Goal: Task Accomplishment & Management: Use online tool/utility

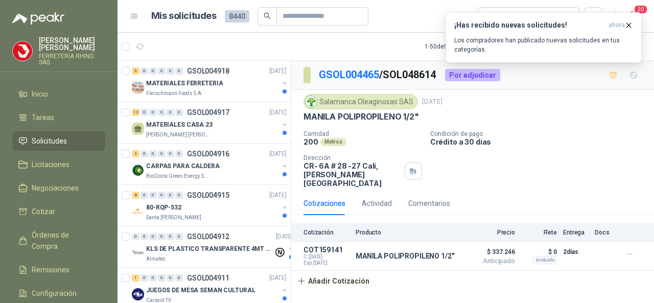
click at [47, 138] on span "Solicitudes" at bounding box center [49, 140] width 35 height 11
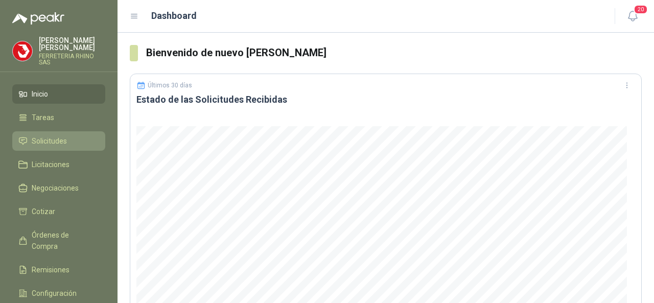
click at [59, 137] on span "Solicitudes" at bounding box center [49, 140] width 35 height 11
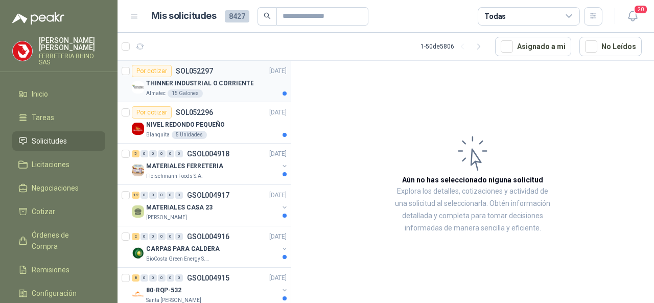
click at [202, 69] on p "SOL052297" at bounding box center [194, 70] width 37 height 7
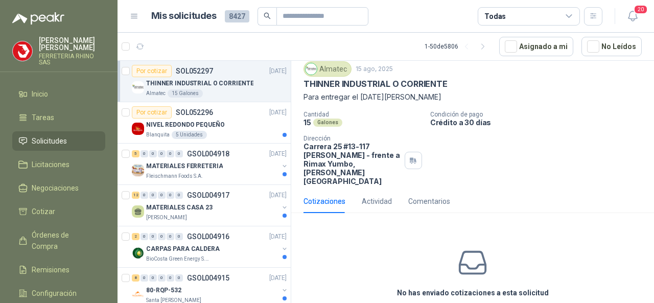
scroll to position [59, 0]
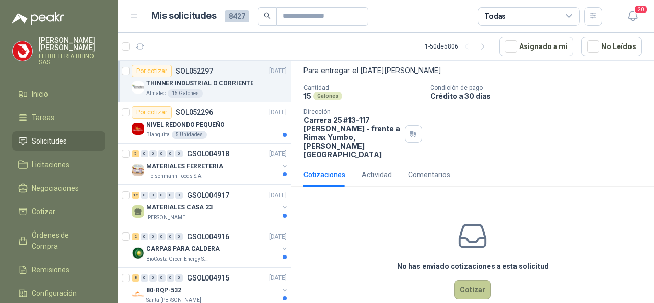
click at [469, 280] on button "Cotizar" at bounding box center [472, 289] width 37 height 19
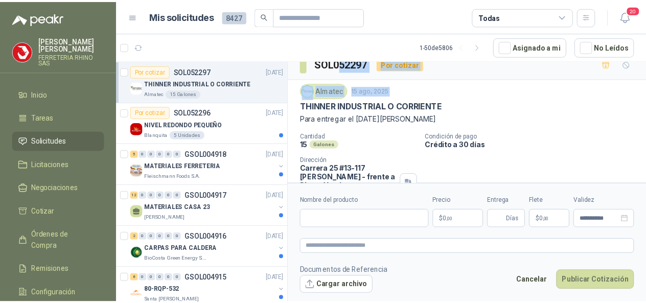
scroll to position [0, 0]
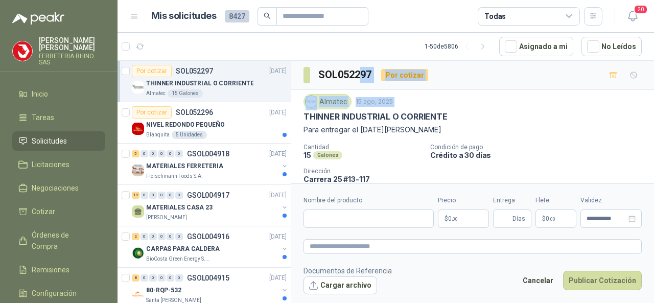
drag, startPoint x: 310, startPoint y: 63, endPoint x: 358, endPoint y: 62, distance: 48.1
click at [358, 62] on div "SOL052297 Por cotizar Almatec 15 ago, 2025 THINNER INDUSTRIAL O CORRIENTE Para…" at bounding box center [472, 157] width 363 height 193
click at [474, 99] on div "Almatec 15 ago, 2025" at bounding box center [473, 101] width 338 height 15
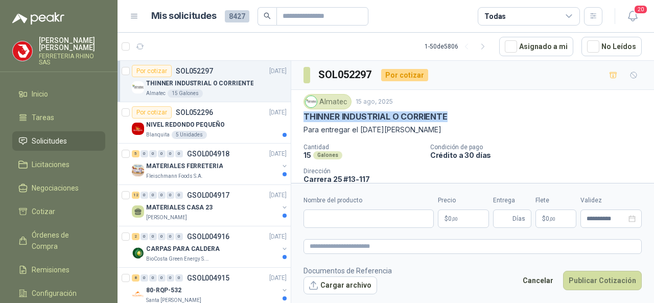
drag, startPoint x: 455, startPoint y: 113, endPoint x: 302, endPoint y: 118, distance: 153.9
click at [302, 118] on div "Almatec 15 ago, 2025 THINNER INDUSTRIAL O CORRIENTE Para entregar el martes 19…" at bounding box center [472, 156] width 363 height 132
copy p "THINNER INDUSTRIAL O CORRIENTE"
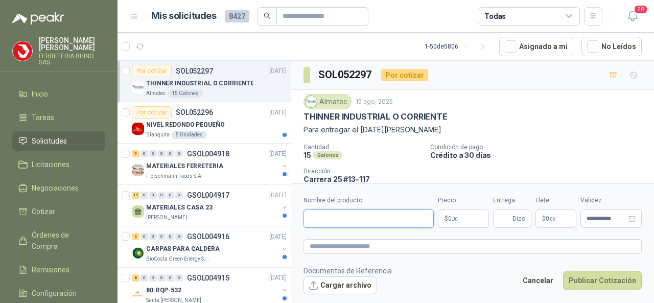
click at [332, 218] on input "Nombre del producto" at bounding box center [369, 219] width 130 height 18
paste input "**********"
type input "**********"
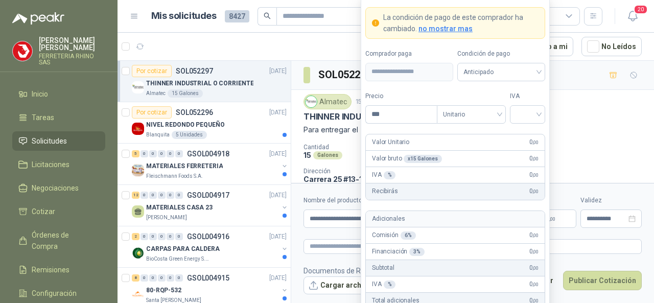
click at [460, 222] on body "CARLOS SILVA FERRETERIA RHINO SAS Inicio Tareas Solicitudes Licitaciones Negoci…" at bounding box center [327, 151] width 654 height 303
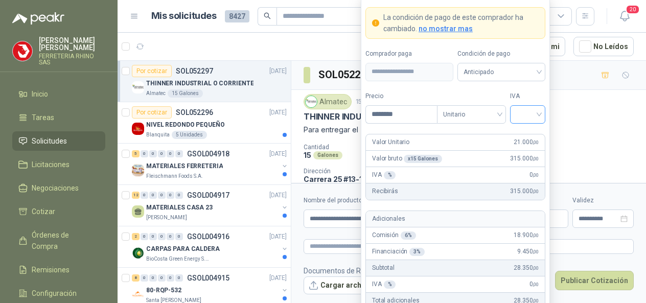
click at [541, 115] on div at bounding box center [527, 114] width 35 height 18
type input "********"
click at [530, 134] on div "19%" at bounding box center [527, 136] width 19 height 11
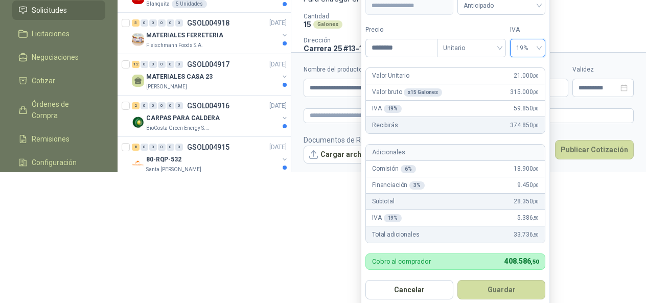
scroll to position [134, 0]
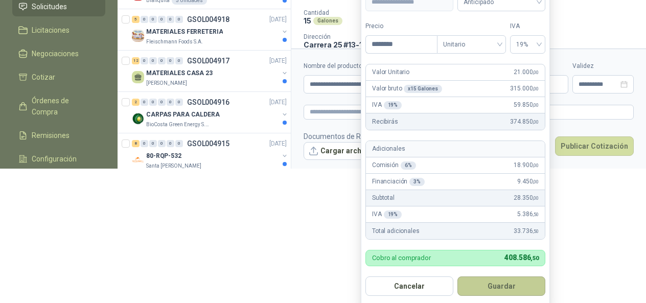
click at [501, 287] on button "Guardar" at bounding box center [501, 286] width 88 height 19
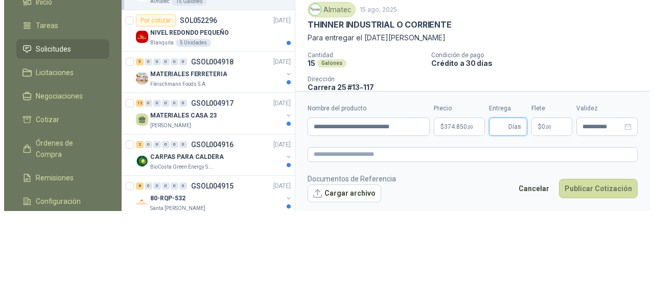
scroll to position [0, 0]
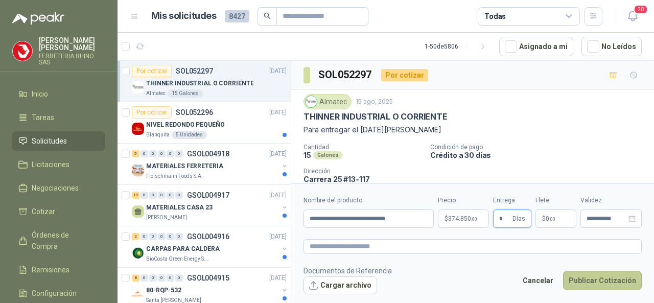
type input "*"
click at [611, 281] on button "Publicar Cotización" at bounding box center [602, 280] width 79 height 19
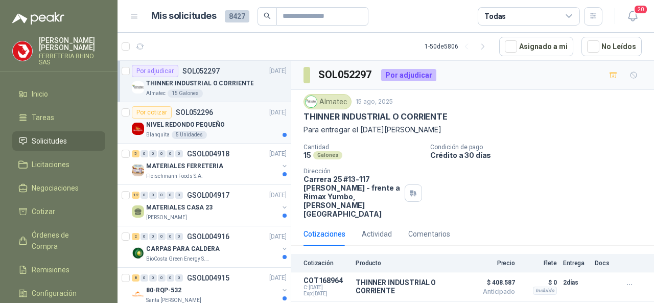
click at [189, 112] on p "SOL052296" at bounding box center [194, 112] width 37 height 7
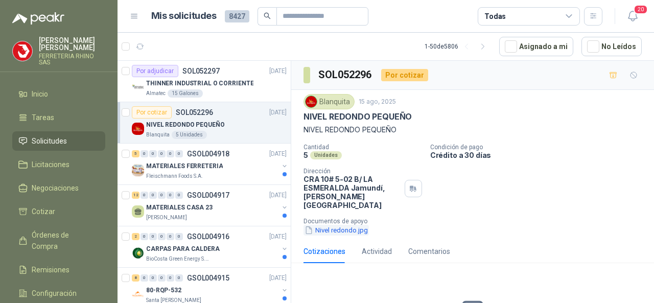
click at [337, 225] on button "Nivel redondo.jpg" at bounding box center [336, 230] width 65 height 11
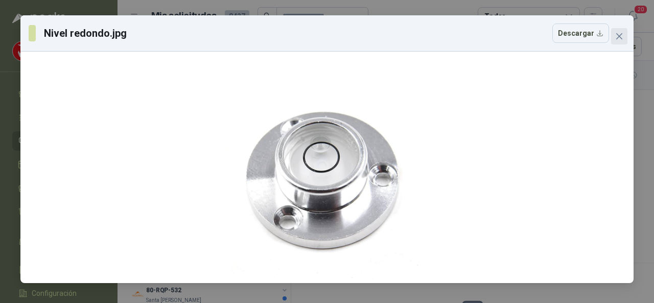
click at [615, 34] on span "Close" at bounding box center [619, 36] width 16 height 8
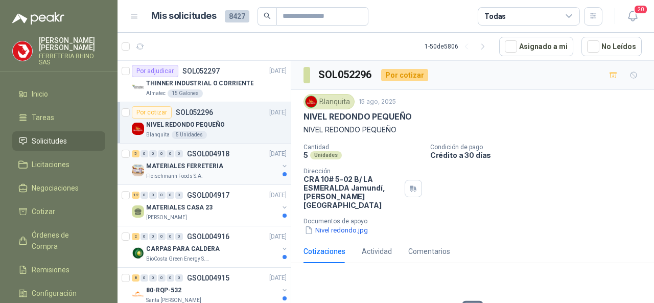
click at [215, 150] on p "GSOL004918" at bounding box center [208, 153] width 42 height 7
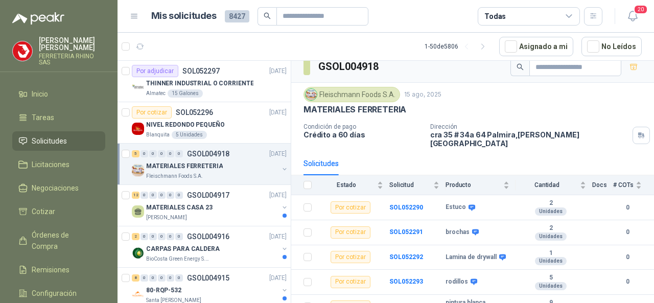
scroll to position [13, 0]
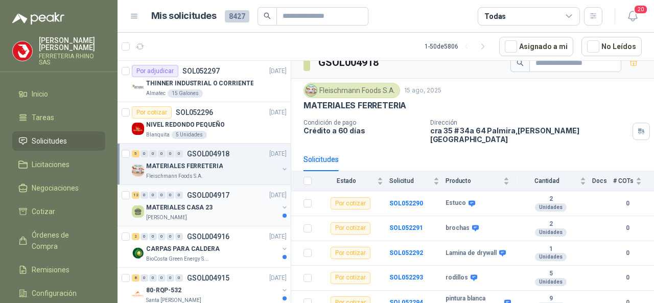
click at [207, 190] on div "12 0 0 0 0 0 GSOL004917 15/08/25" at bounding box center [210, 195] width 157 height 12
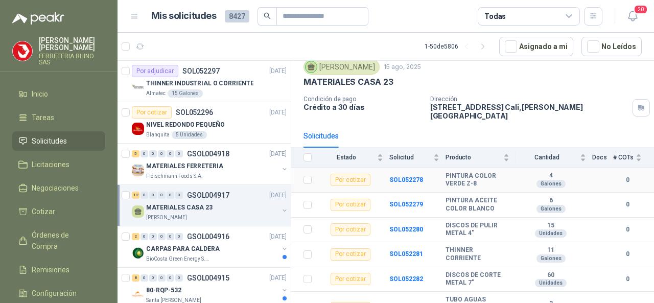
scroll to position [51, 0]
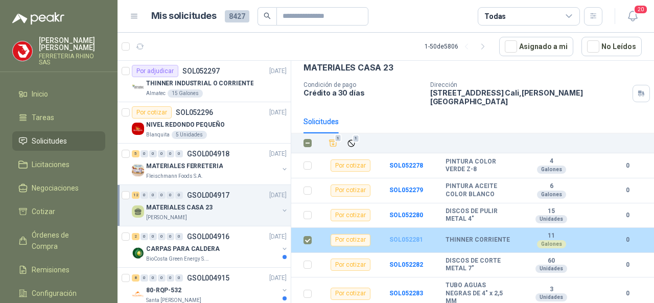
click at [391, 240] on b "SOL052281" at bounding box center [406, 239] width 34 height 7
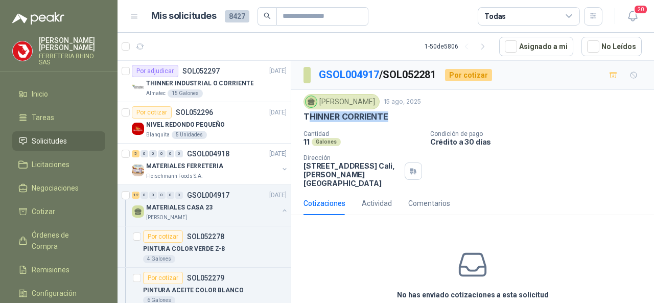
drag, startPoint x: 387, startPoint y: 117, endPoint x: 307, endPoint y: 117, distance: 80.3
click at [307, 117] on p "THINNER CORRIENTE" at bounding box center [346, 116] width 85 height 11
click at [323, 120] on p "THINNER CORRIENTE" at bounding box center [346, 116] width 85 height 11
drag, startPoint x: 302, startPoint y: 116, endPoint x: 397, endPoint y: 113, distance: 95.1
click at [397, 113] on div "Julian Vicente Holguin 15 ago, 2025 THINNER CORRIENTE Cantidad 11 Galones Condi…" at bounding box center [472, 141] width 363 height 102
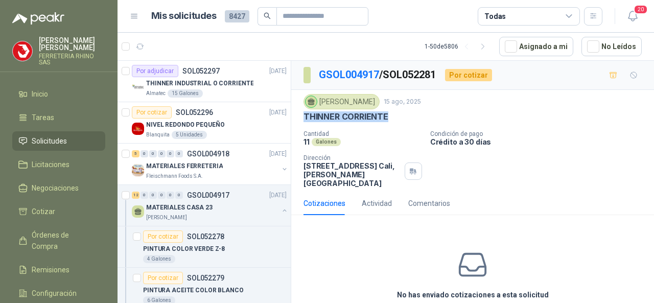
copy p "THINNER CORRIENTE"
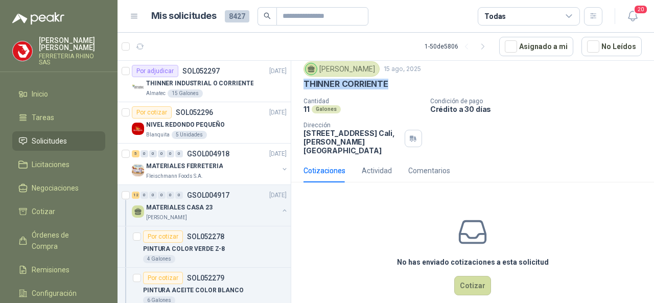
scroll to position [46, 0]
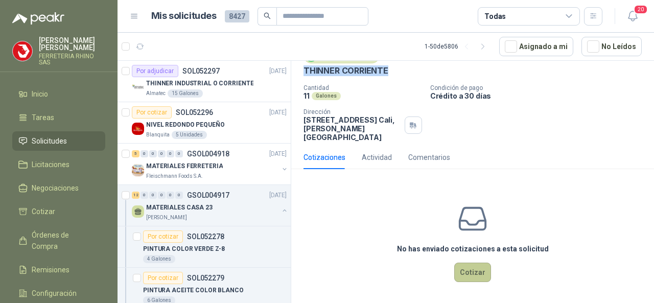
click at [461, 270] on button "Cotizar" at bounding box center [472, 272] width 37 height 19
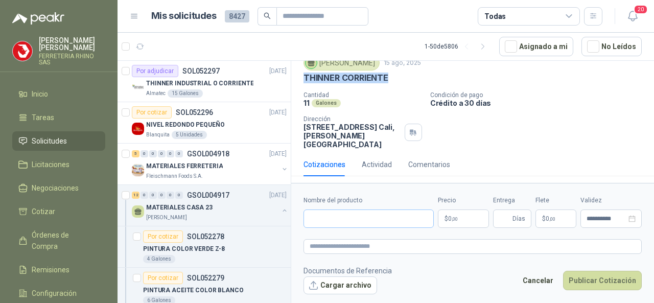
scroll to position [39, 0]
click at [321, 211] on input "Nombre del producto" at bounding box center [369, 219] width 130 height 18
paste input "**********"
type input "**********"
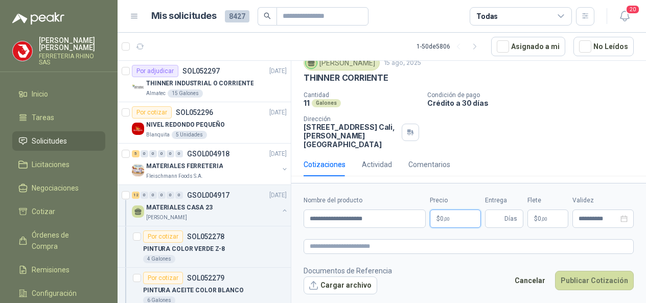
click at [472, 224] on body "CARLOS SILVA FERRETERIA RHINO SAS Inicio Tareas Solicitudes Licitaciones Negoci…" at bounding box center [323, 151] width 646 height 303
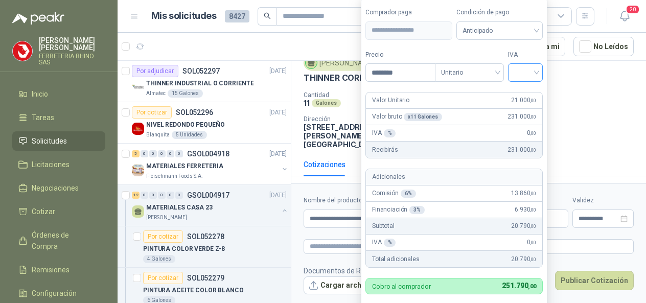
type input "********"
click at [537, 76] on input "search" at bounding box center [525, 71] width 22 height 15
click at [520, 93] on div "19%" at bounding box center [527, 94] width 19 height 11
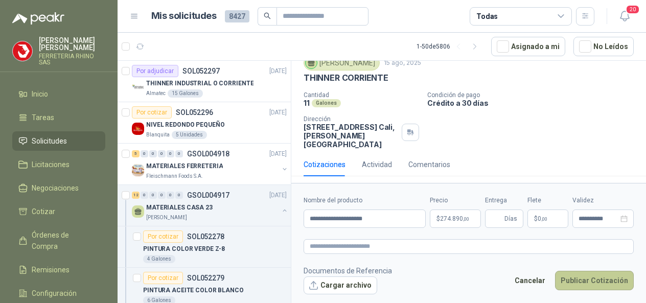
click at [575, 285] on button "Publicar Cotización" at bounding box center [594, 280] width 79 height 19
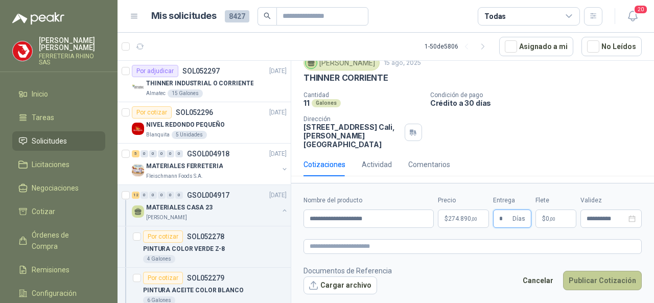
type input "*"
click at [607, 281] on button "Publicar Cotización" at bounding box center [602, 280] width 79 height 19
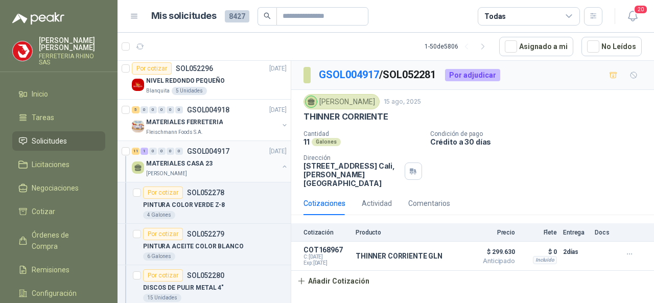
scroll to position [102, 0]
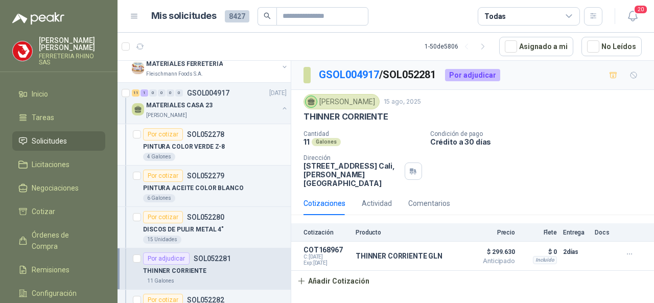
click at [200, 134] on p "SOL052278" at bounding box center [205, 134] width 37 height 7
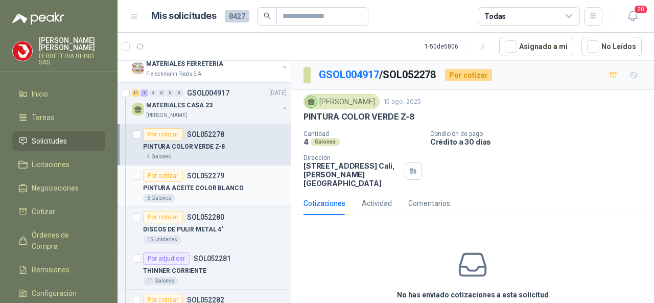
click at [206, 174] on p "SOL052279" at bounding box center [205, 175] width 37 height 7
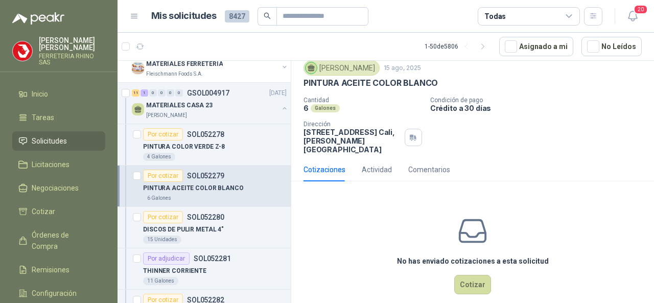
scroll to position [46, 0]
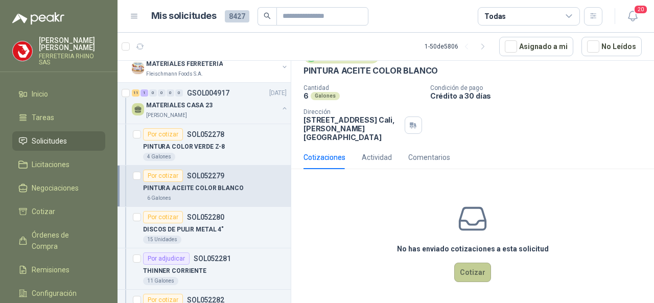
click at [475, 269] on button "Cotizar" at bounding box center [472, 272] width 37 height 19
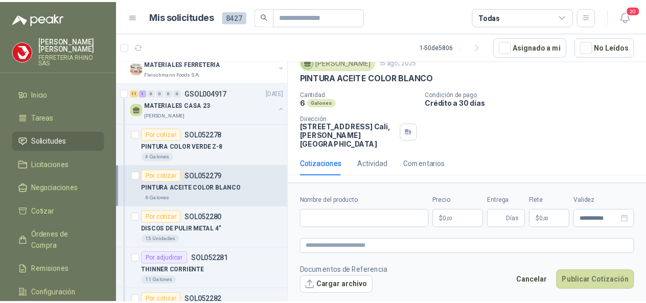
scroll to position [39, 0]
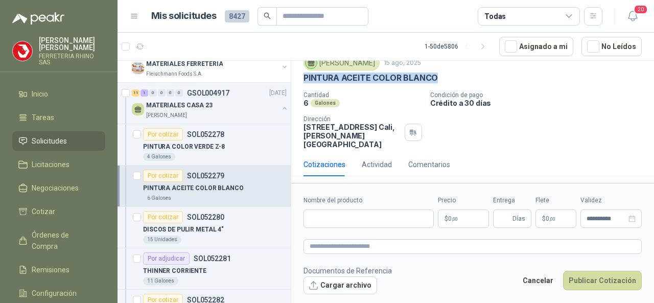
drag, startPoint x: 302, startPoint y: 75, endPoint x: 433, endPoint y: 73, distance: 131.9
click at [435, 74] on div "Julian Vicente Holguin 15 ago, 2025 PINTURA ACEITE COLOR BLANCO Cantidad 6 Galo…" at bounding box center [472, 102] width 363 height 102
copy p "PINTURA ACEITE COLOR BLANCO"
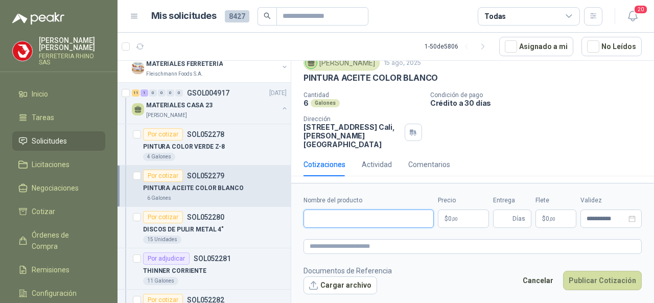
click at [347, 225] on input "Nombre del producto" at bounding box center [369, 219] width 130 height 18
paste input "**********"
type input "**********"
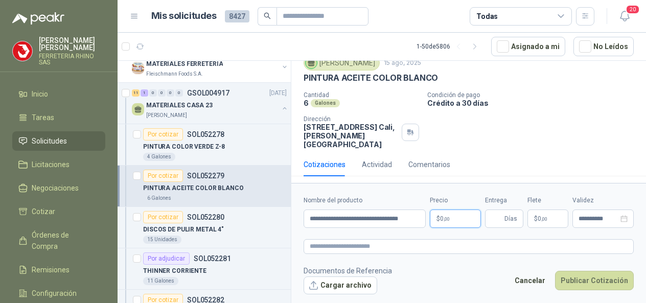
click at [471, 223] on body "CARLOS SILVA FERRETERIA RHINO SAS Inicio Tareas Solicitudes Licitaciones Negoci…" at bounding box center [323, 151] width 646 height 303
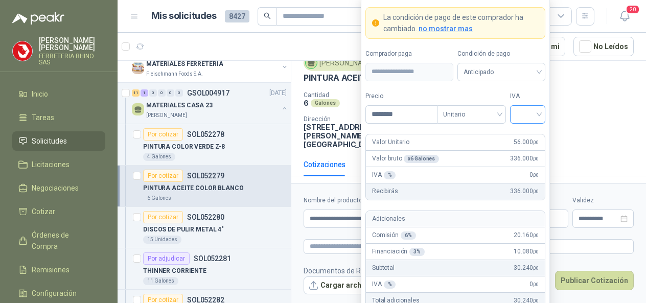
type input "********"
click at [538, 117] on input "search" at bounding box center [527, 113] width 23 height 15
click at [523, 134] on div "19%" at bounding box center [527, 136] width 19 height 11
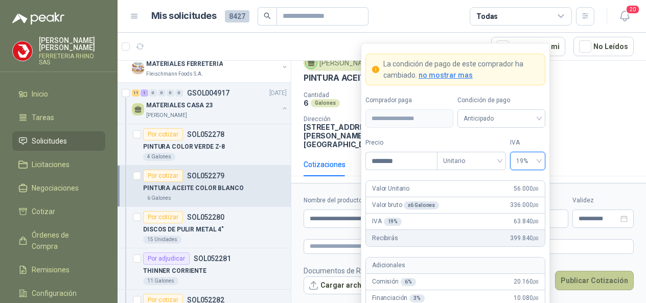
scroll to position [71, 0]
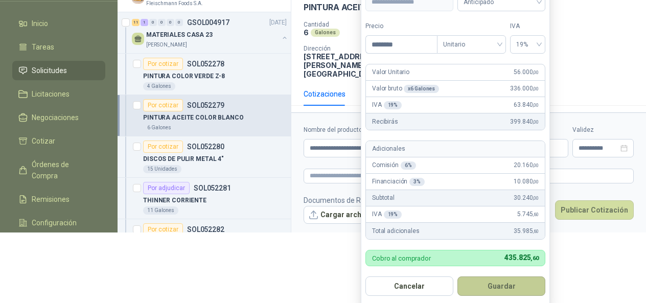
click at [510, 286] on button "Guardar" at bounding box center [501, 286] width 88 height 19
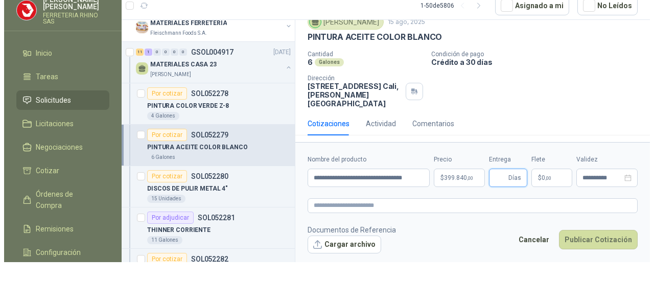
scroll to position [0, 0]
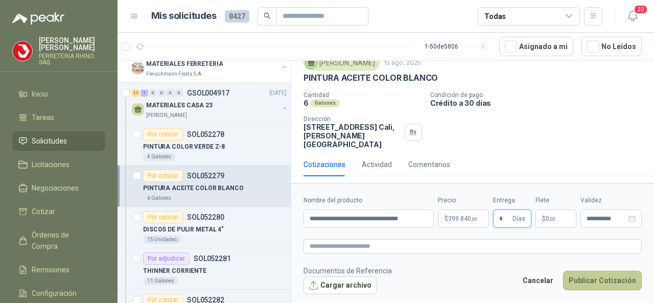
type input "*"
click at [597, 281] on button "Publicar Cotización" at bounding box center [602, 280] width 79 height 19
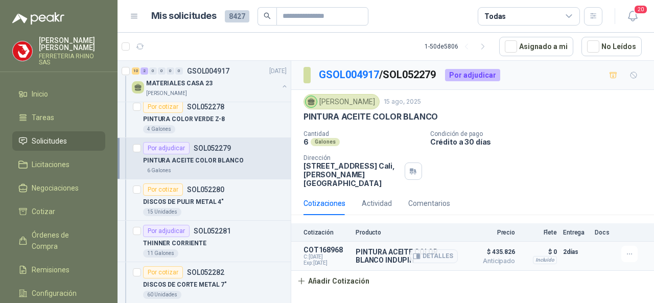
scroll to position [153, 0]
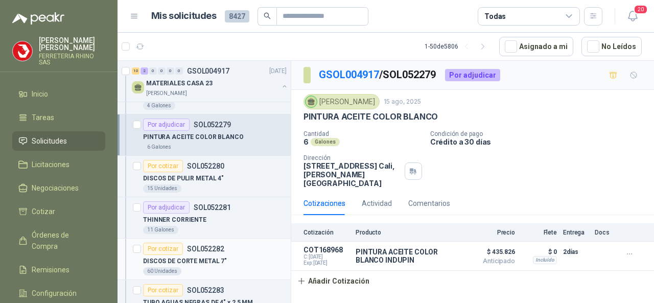
click at [212, 248] on p "SOL052282" at bounding box center [205, 248] width 37 height 7
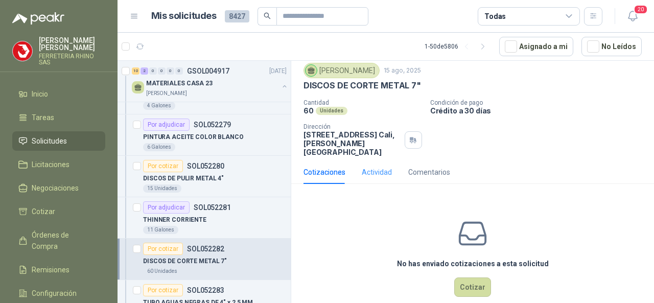
scroll to position [46, 0]
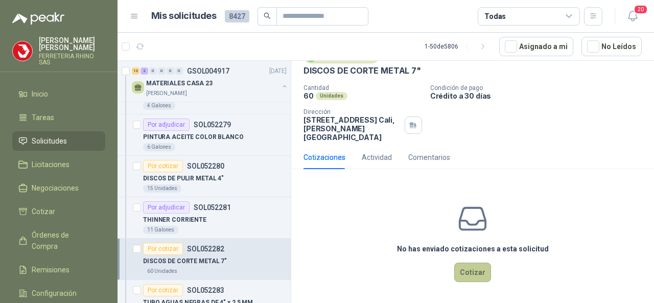
click at [461, 270] on button "Cotizar" at bounding box center [472, 272] width 37 height 19
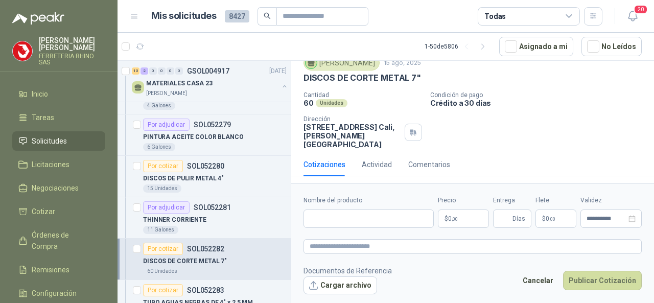
scroll to position [39, 0]
click at [337, 214] on input "Nombre del producto" at bounding box center [369, 219] width 130 height 18
paste input "**********"
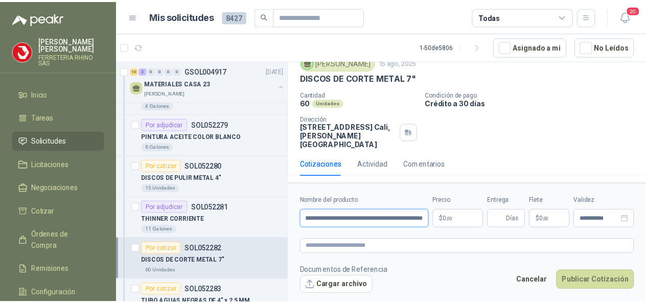
scroll to position [0, 42]
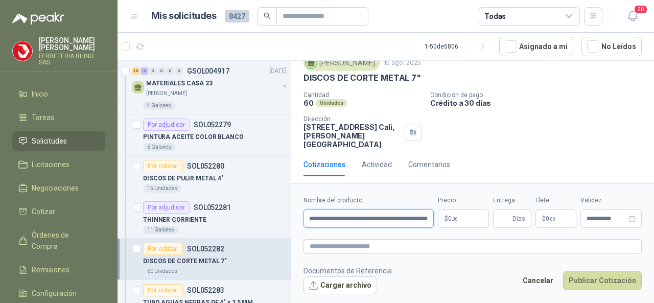
type input "**********"
click at [469, 221] on body "CARLOS SILVA FERRETERIA RHINO SAS Inicio Tareas Solicitudes Licitaciones Negoci…" at bounding box center [327, 151] width 654 height 303
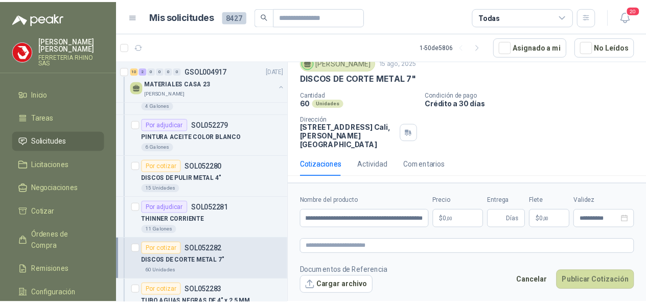
scroll to position [0, 0]
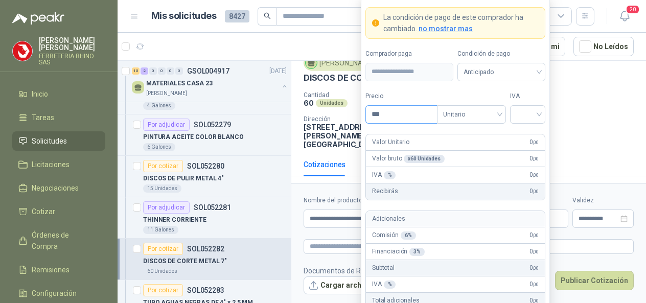
click at [404, 119] on input "***" at bounding box center [401, 114] width 71 height 17
drag, startPoint x: 541, startPoint y: 117, endPoint x: 537, endPoint y: 125, distance: 8.9
click at [541, 117] on div at bounding box center [527, 114] width 35 height 18
type input "*******"
click at [531, 135] on div "19%" at bounding box center [527, 136] width 19 height 11
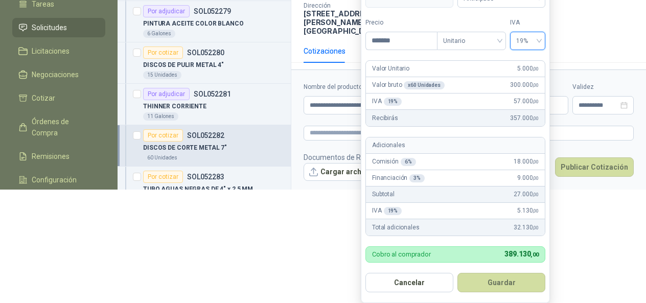
scroll to position [125, 0]
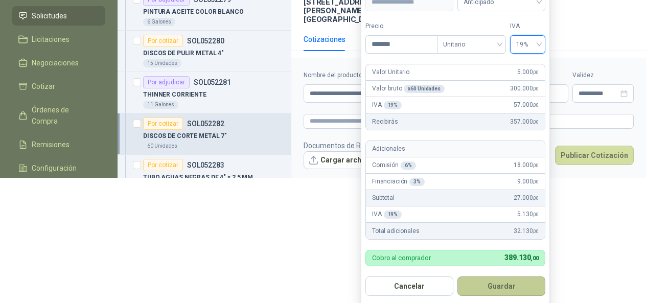
click at [498, 282] on button "Guardar" at bounding box center [501, 286] width 88 height 19
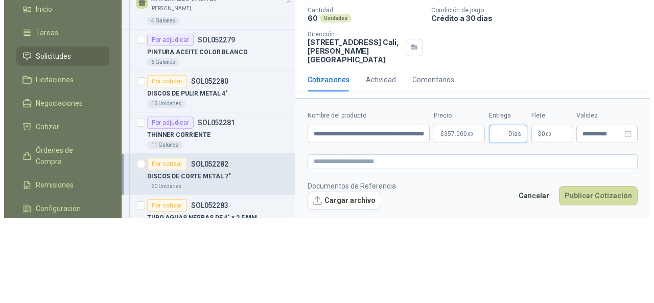
scroll to position [0, 0]
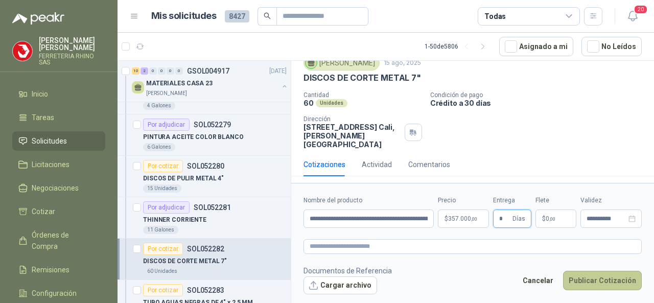
type input "*"
click at [586, 282] on button "Publicar Cotización" at bounding box center [602, 280] width 79 height 19
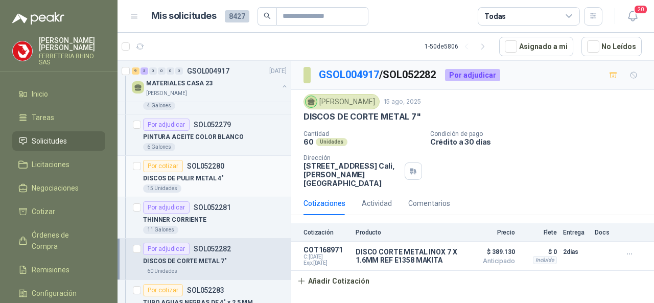
click at [202, 164] on p "SOL052280" at bounding box center [205, 166] width 37 height 7
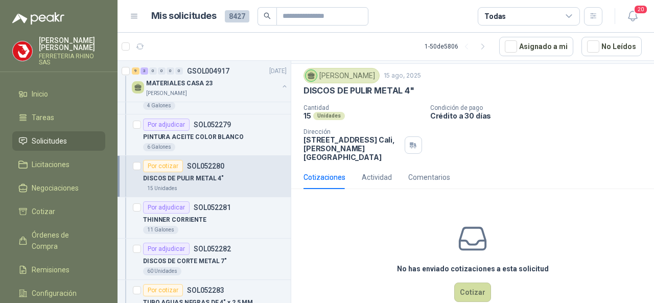
scroll to position [46, 0]
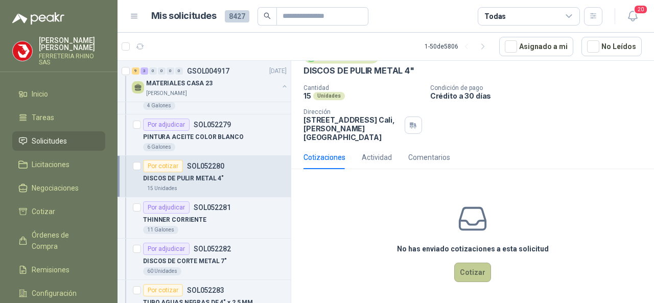
click at [468, 272] on button "Cotizar" at bounding box center [472, 272] width 37 height 19
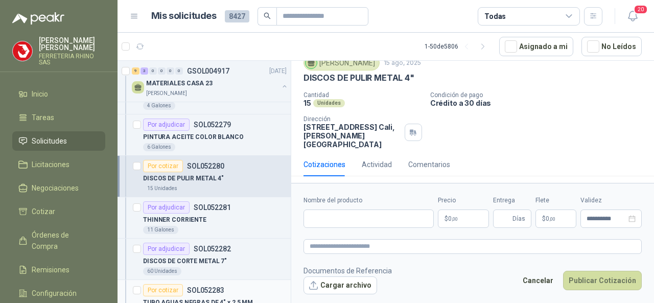
scroll to position [39, 0]
click at [320, 214] on input "Nombre del producto" at bounding box center [369, 219] width 130 height 18
paste input "**********"
type input "**********"
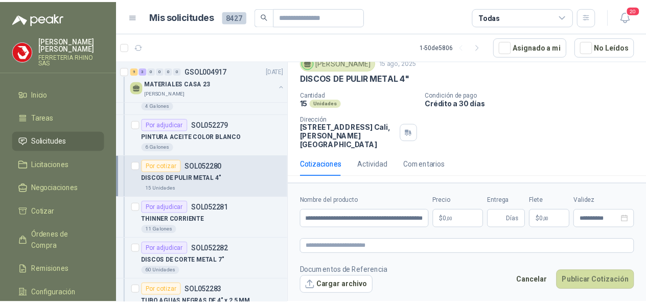
scroll to position [0, 0]
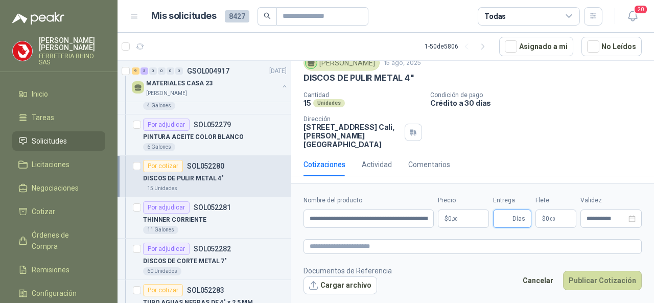
click at [506, 224] on input "Entrega" at bounding box center [504, 218] width 11 height 17
type input "*"
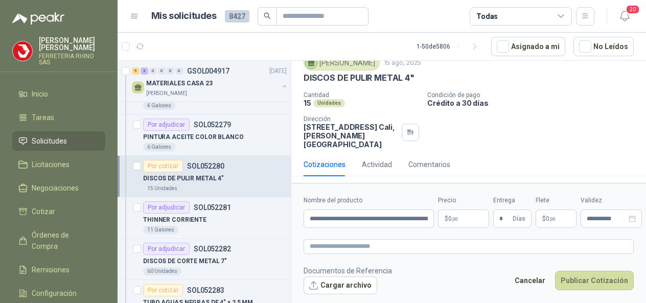
click at [459, 218] on body "CARLOS SILVA FERRETERIA RHINO SAS Inicio Tareas Solicitudes Licitaciones Negoci…" at bounding box center [323, 151] width 646 height 303
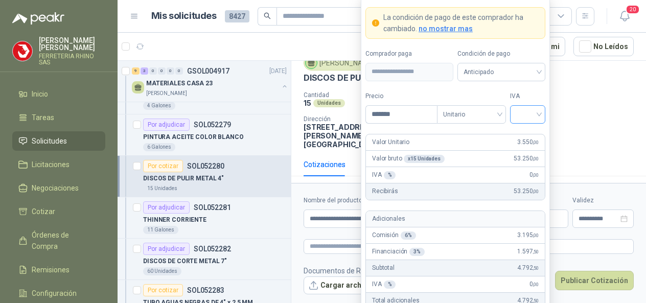
type input "*******"
click at [538, 113] on input "search" at bounding box center [527, 113] width 23 height 15
click at [528, 141] on div "19%" at bounding box center [527, 136] width 19 height 11
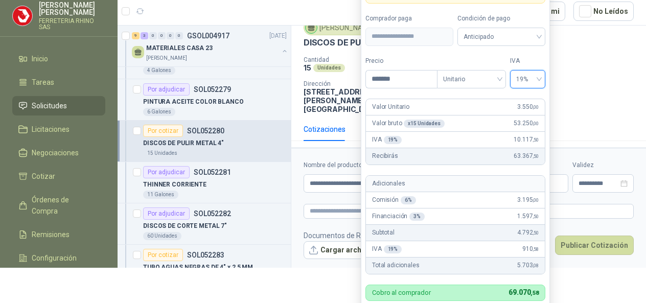
scroll to position [51, 0]
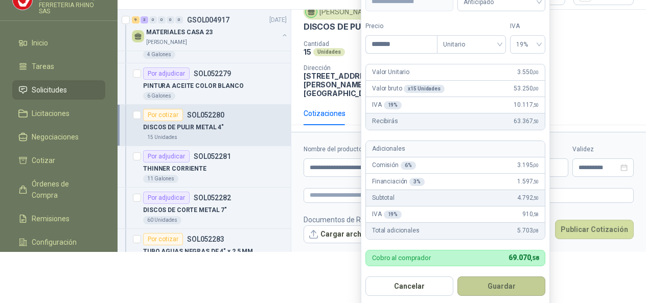
click at [517, 281] on button "Guardar" at bounding box center [501, 286] width 88 height 19
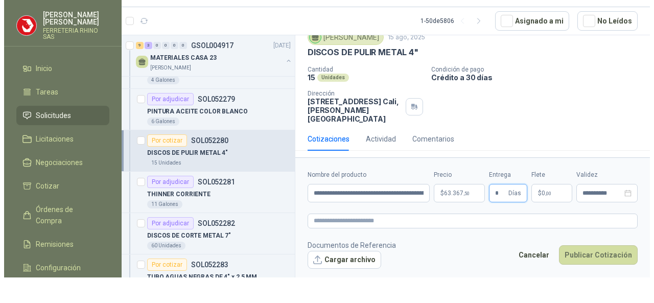
scroll to position [0, 0]
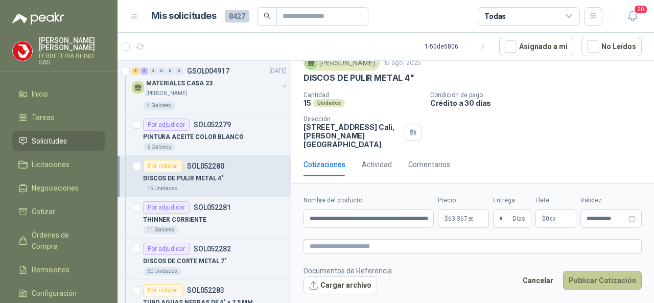
click at [584, 281] on button "Publicar Cotización" at bounding box center [602, 280] width 79 height 19
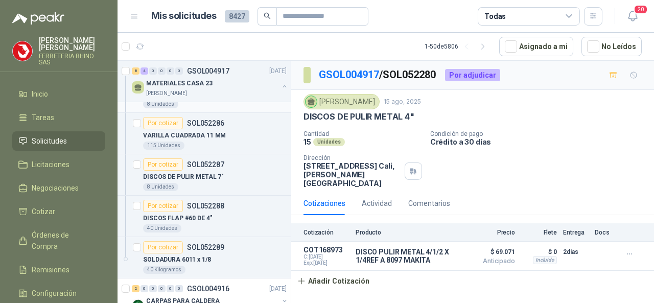
scroll to position [460, 0]
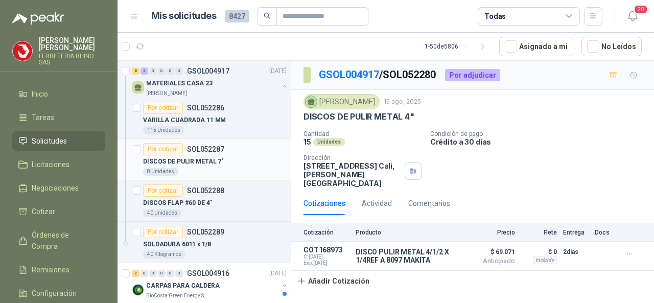
click at [203, 146] on p "SOL052287" at bounding box center [205, 149] width 37 height 7
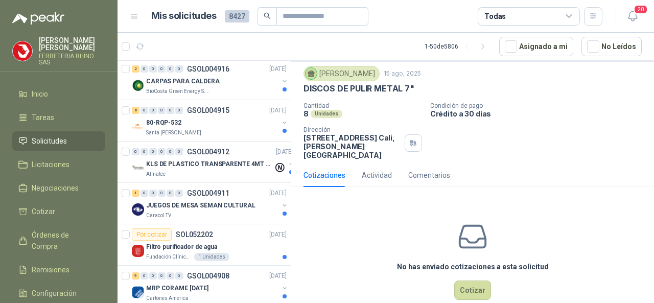
scroll to position [46, 0]
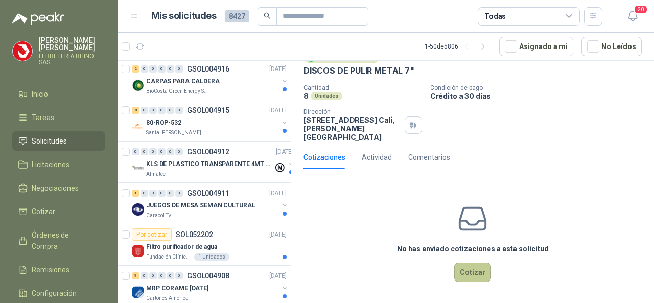
click at [454, 266] on button "Cotizar" at bounding box center [472, 272] width 37 height 19
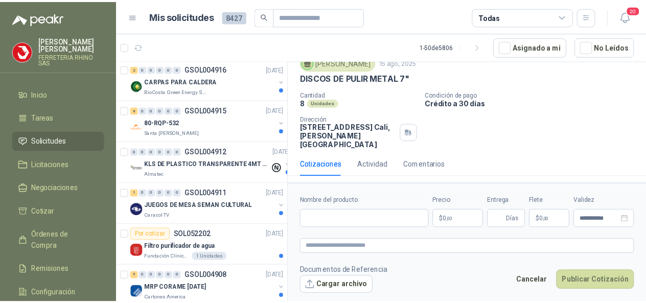
scroll to position [39, 0]
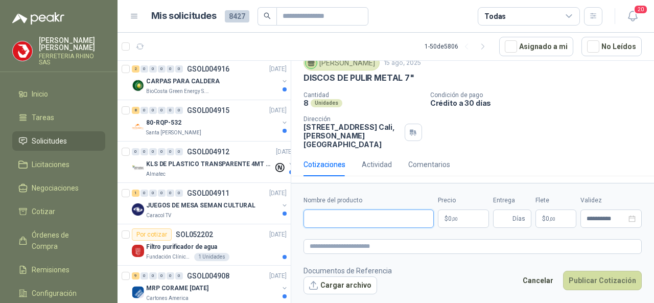
click at [337, 219] on input "Nombre del producto" at bounding box center [369, 219] width 130 height 18
paste input "**********"
type input "**********"
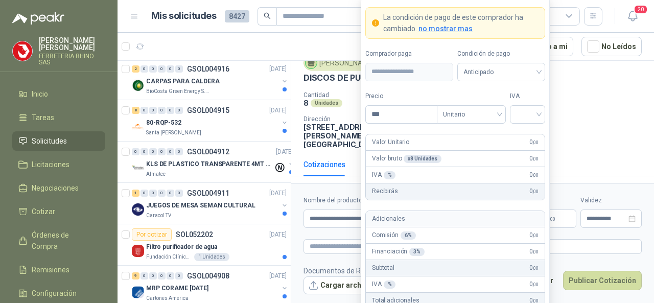
click at [468, 216] on body "CARLOS SILVA FERRETERIA RHINO SAS Inicio Tareas Solicitudes Licitaciones Negoci…" at bounding box center [327, 151] width 654 height 303
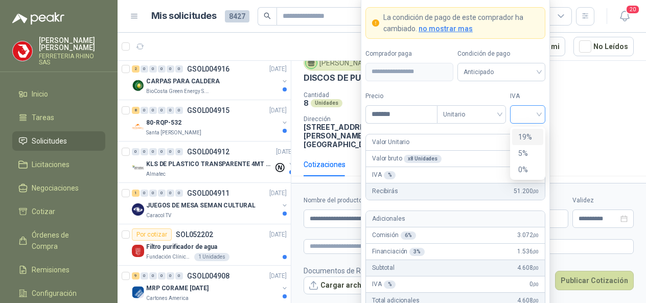
click at [543, 114] on div at bounding box center [527, 114] width 35 height 18
type input "*******"
click at [525, 137] on div "19%" at bounding box center [527, 136] width 19 height 11
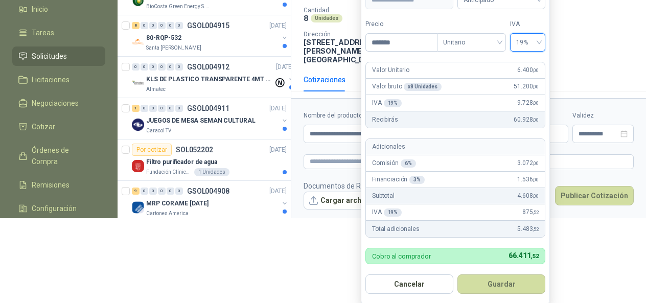
scroll to position [101, 0]
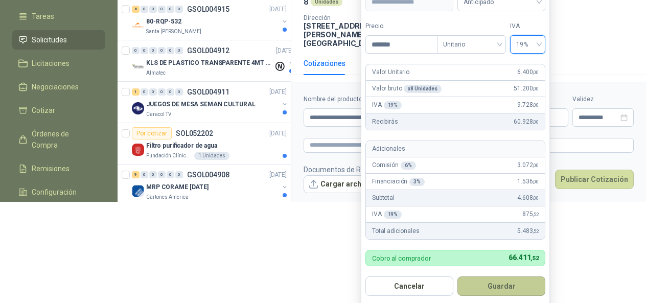
click at [506, 285] on button "Guardar" at bounding box center [501, 286] width 88 height 19
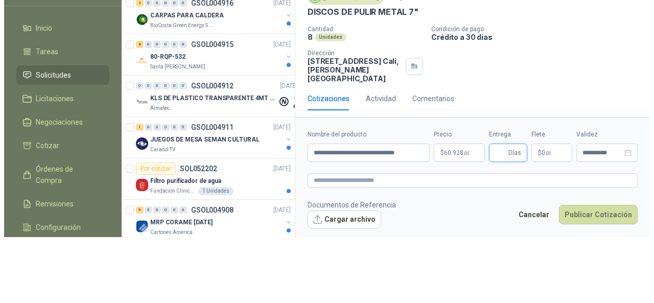
scroll to position [0, 0]
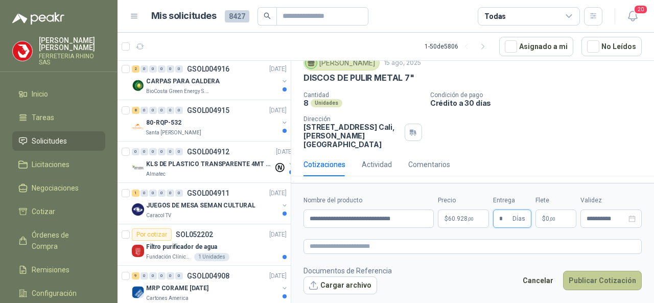
type input "*"
click at [580, 281] on button "Publicar Cotización" at bounding box center [602, 280] width 79 height 19
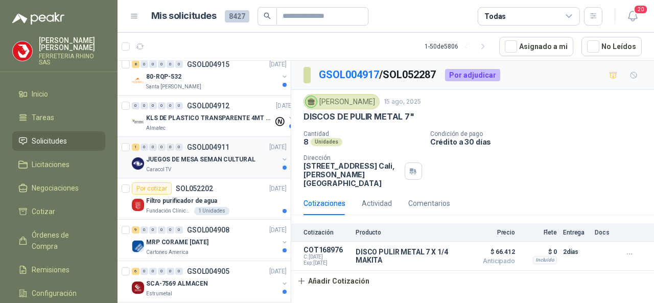
scroll to position [767, 0]
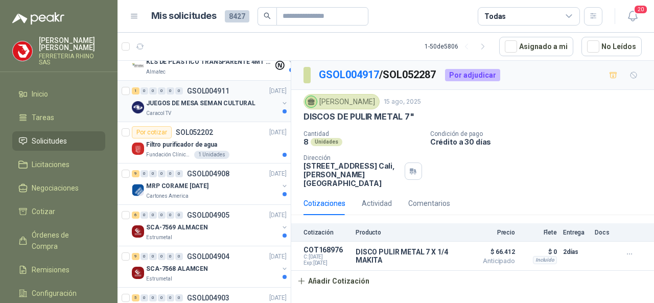
click at [209, 87] on p "GSOL004911" at bounding box center [208, 90] width 42 height 7
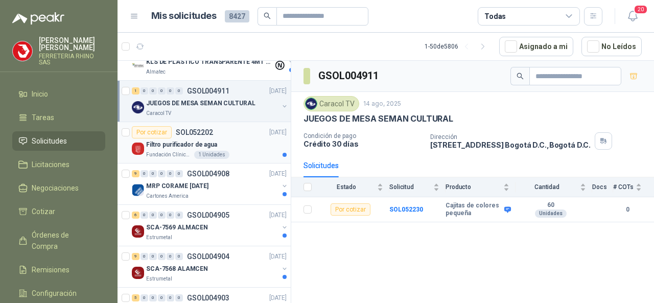
click at [194, 129] on p "SOL052202" at bounding box center [194, 132] width 37 height 7
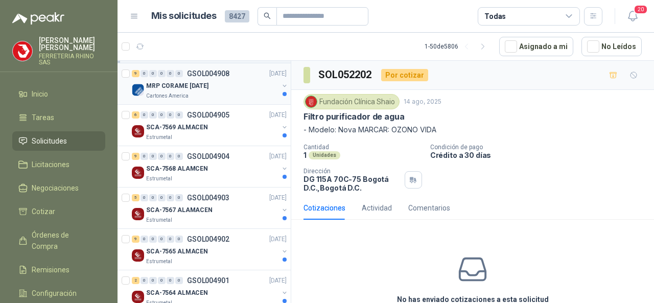
scroll to position [869, 0]
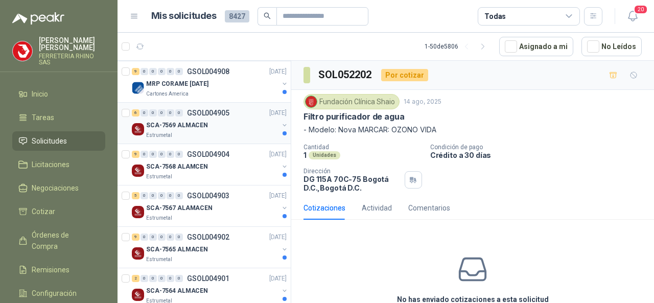
click at [206, 109] on p "GSOL004905" at bounding box center [208, 112] width 42 height 7
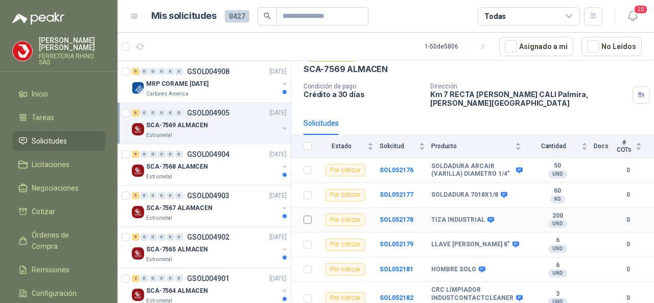
scroll to position [46, 0]
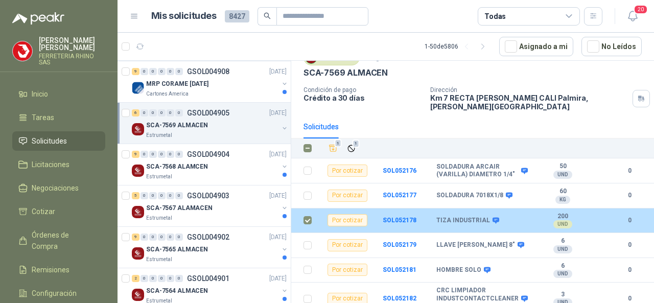
click at [458, 217] on b "TIZA INDUSTRIAL" at bounding box center [464, 221] width 54 height 8
click at [386, 217] on b "SOL052178" at bounding box center [400, 220] width 34 height 7
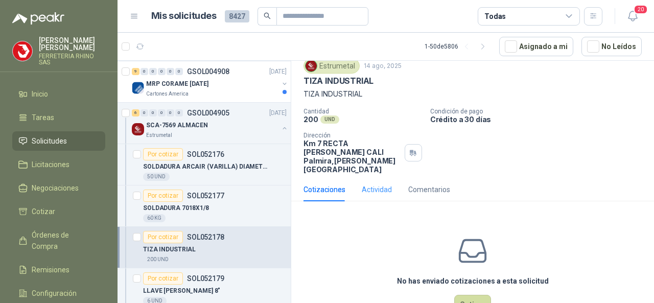
scroll to position [51, 0]
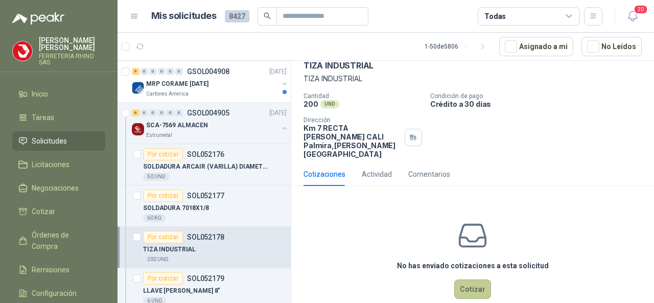
click at [471, 280] on button "Cotizar" at bounding box center [472, 289] width 37 height 19
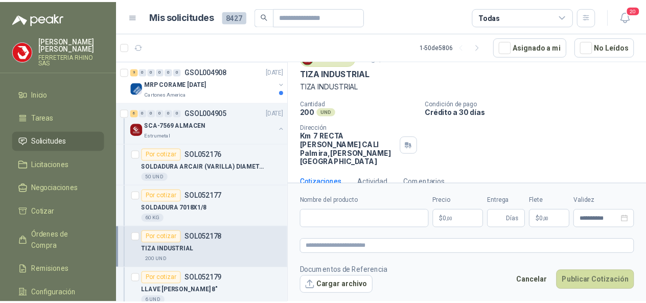
scroll to position [44, 0]
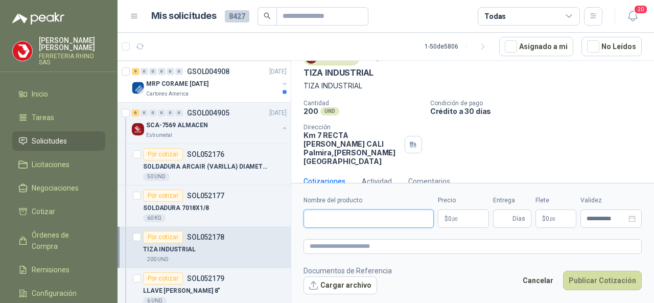
click at [330, 221] on input "Nombre del producto" at bounding box center [369, 219] width 130 height 18
type input "**********"
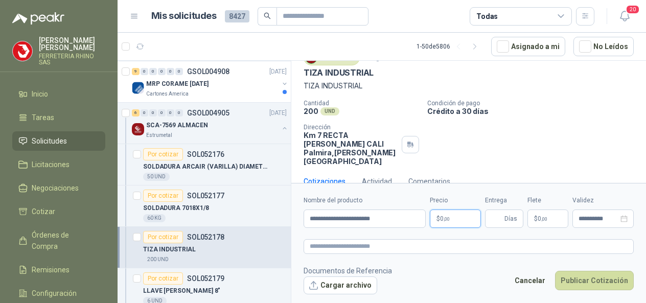
scroll to position [51, 0]
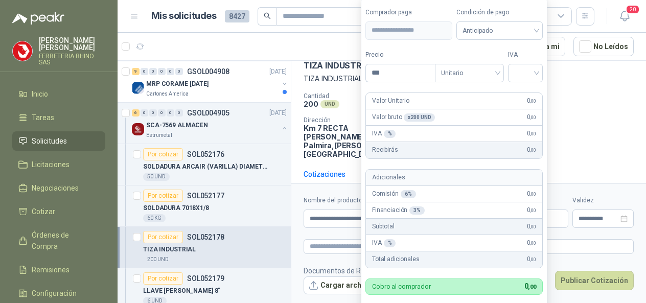
click at [451, 221] on body "CARLOS SILVA FERRETERIA RHINO SAS Inicio Tareas Solicitudes Licitaciones Negoci…" at bounding box center [323, 151] width 646 height 303
click at [498, 75] on span "Unitario" at bounding box center [469, 72] width 57 height 15
type input "*****"
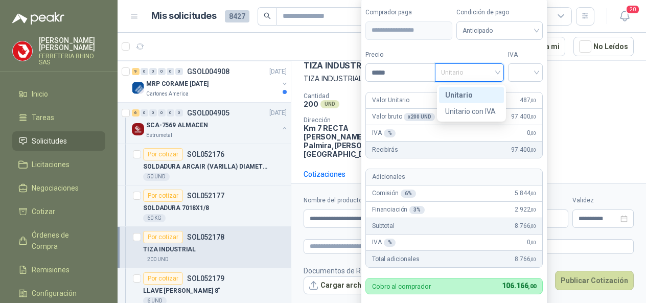
click at [457, 96] on div "Unitario" at bounding box center [471, 94] width 53 height 11
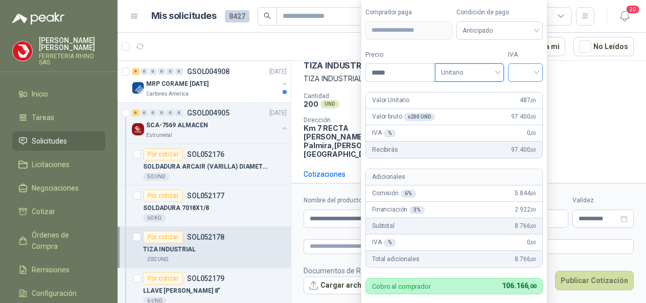
click at [536, 77] on input "search" at bounding box center [525, 71] width 22 height 15
click at [522, 97] on div "19%" at bounding box center [527, 94] width 19 height 11
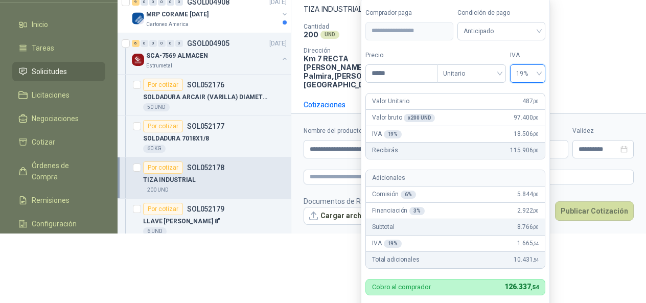
scroll to position [70, 0]
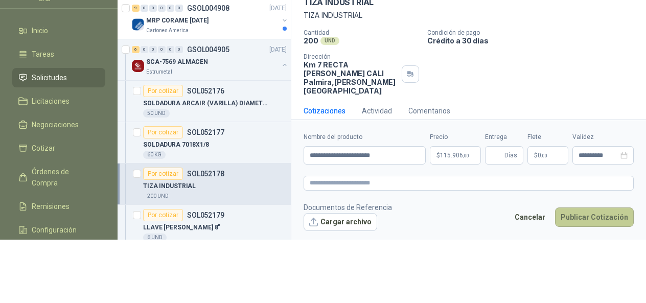
click at [585, 211] on button "Publicar Cotización" at bounding box center [594, 217] width 79 height 19
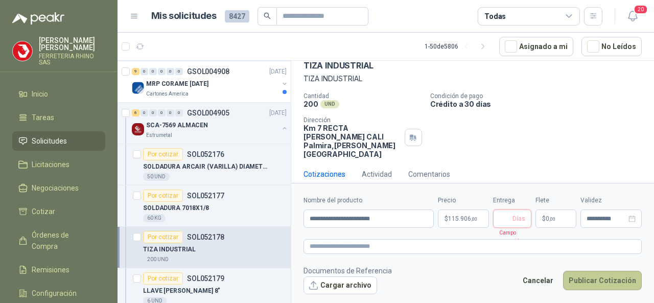
scroll to position [44, 0]
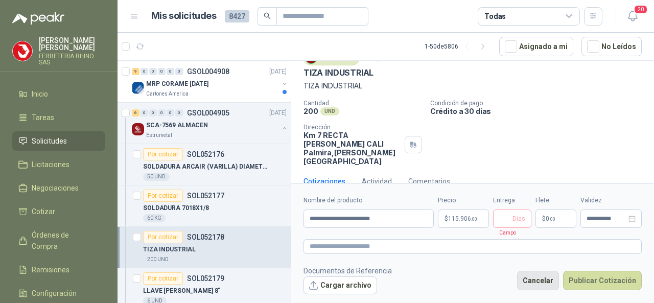
click at [549, 279] on button "Cancelar" at bounding box center [538, 280] width 42 height 19
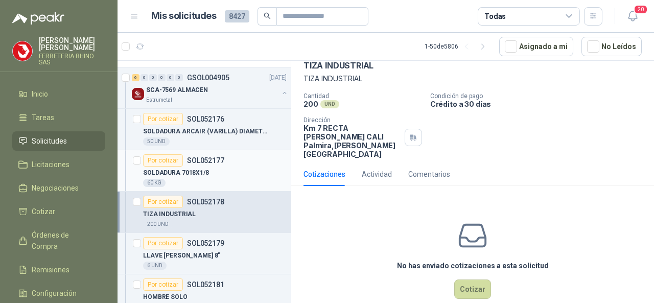
scroll to position [920, 0]
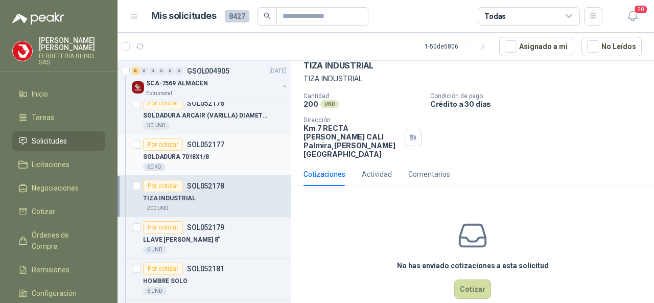
click at [196, 141] on p "SOL052177" at bounding box center [205, 144] width 37 height 7
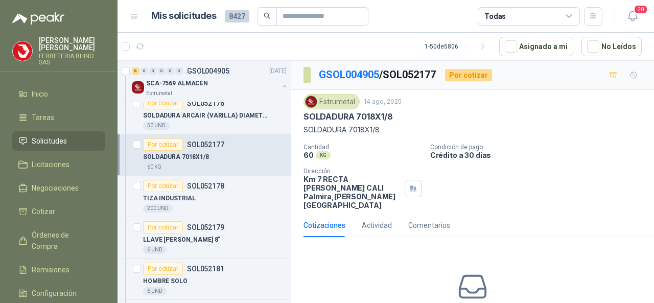
scroll to position [51, 0]
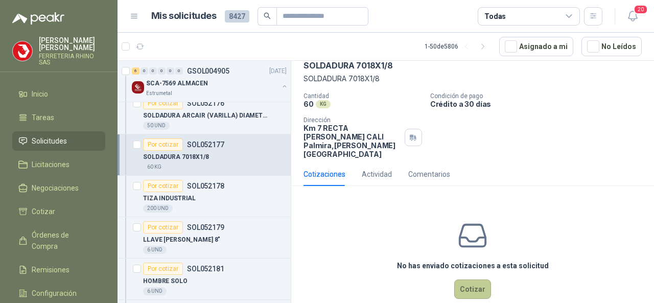
click at [459, 280] on button "Cotizar" at bounding box center [472, 289] width 37 height 19
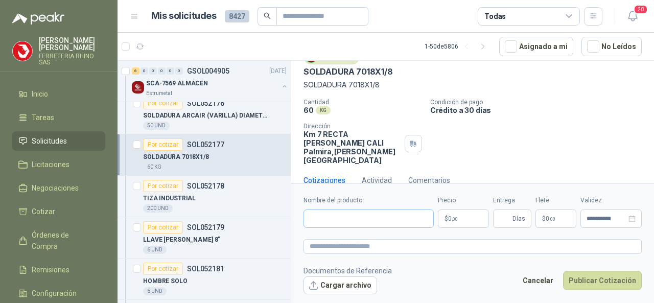
scroll to position [44, 0]
